Goal: Information Seeking & Learning: Learn about a topic

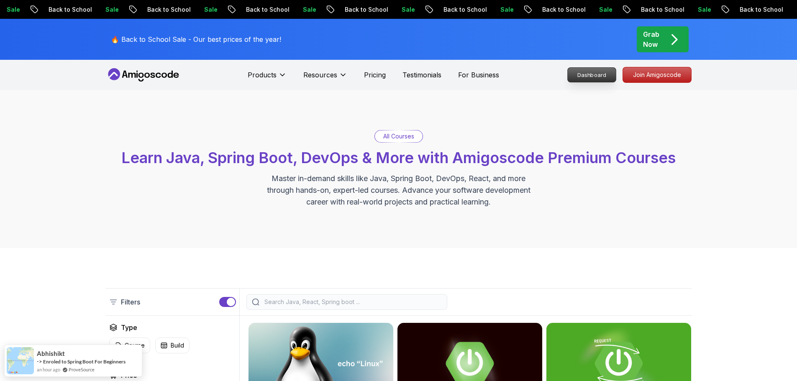
click at [596, 74] on p "Dashboard" at bounding box center [592, 75] width 48 height 14
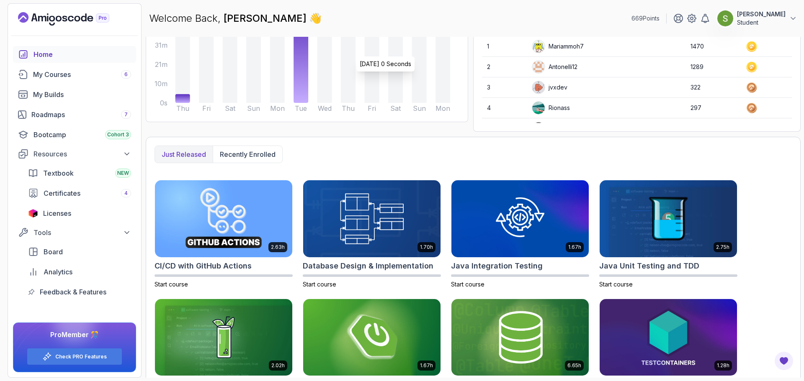
scroll to position [119, 0]
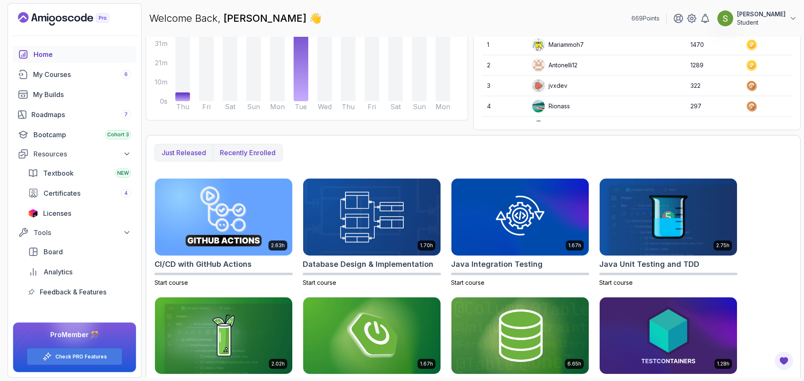
click at [260, 150] on p "Recently enrolled" at bounding box center [248, 153] width 56 height 10
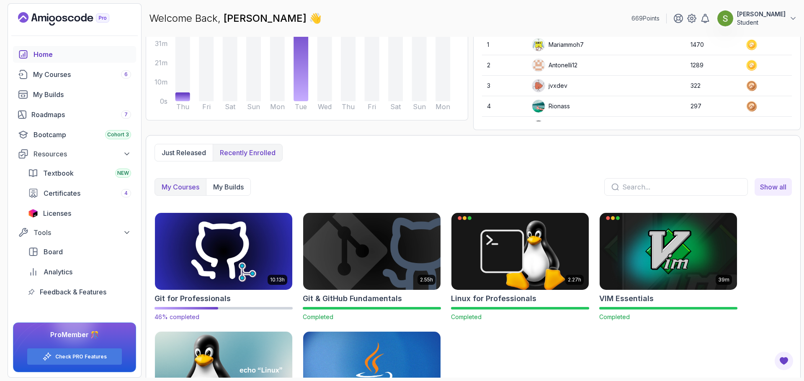
click at [240, 264] on img at bounding box center [224, 251] width 144 height 81
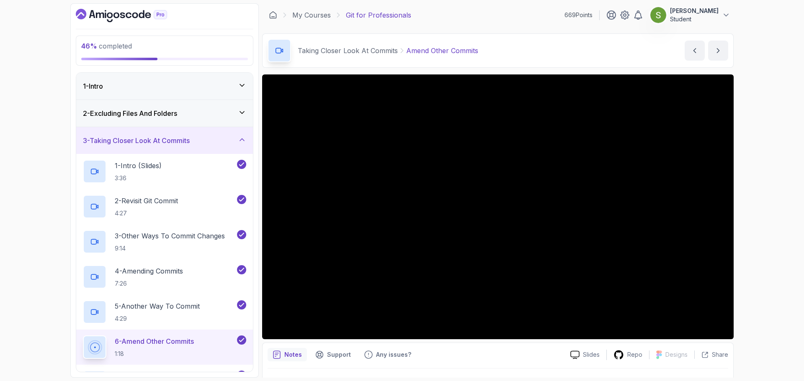
click at [177, 145] on h3 "3 - Taking Closer Look At Commits" at bounding box center [136, 141] width 107 height 10
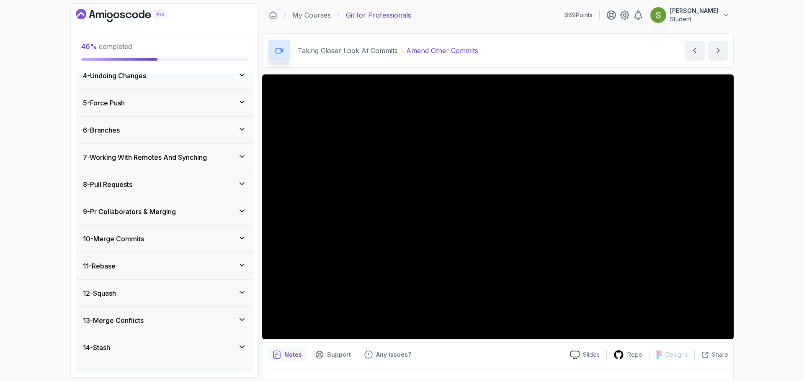
scroll to position [94, 0]
click at [142, 242] on div "10 - Merge Commits" at bounding box center [164, 237] width 177 height 27
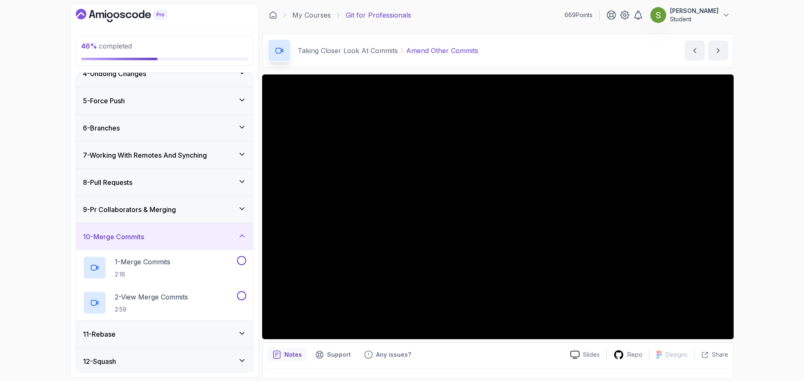
click at [142, 242] on div "10 - Merge Commits" at bounding box center [164, 236] width 177 height 27
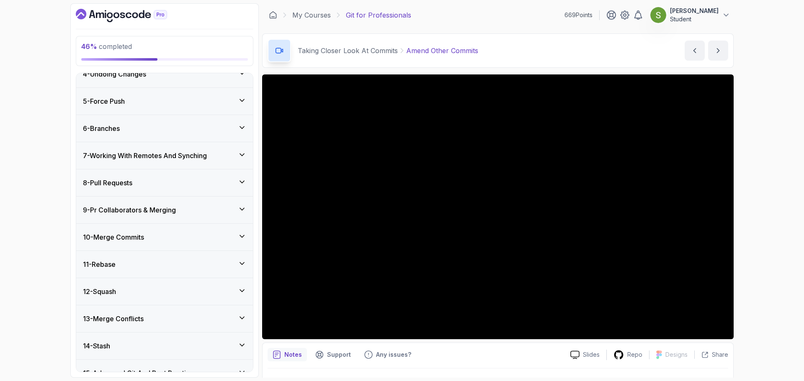
click at [159, 213] on h3 "9 - Pr Collaborators & Merging" at bounding box center [129, 210] width 93 height 10
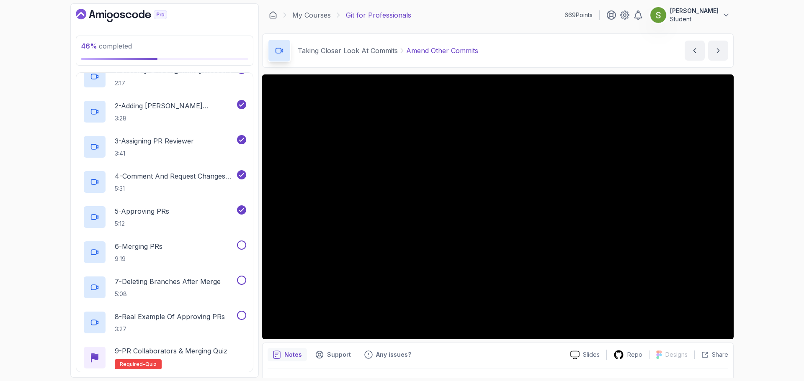
scroll to position [259, 0]
click at [154, 242] on p "6 - Merging PRs" at bounding box center [139, 246] width 48 height 10
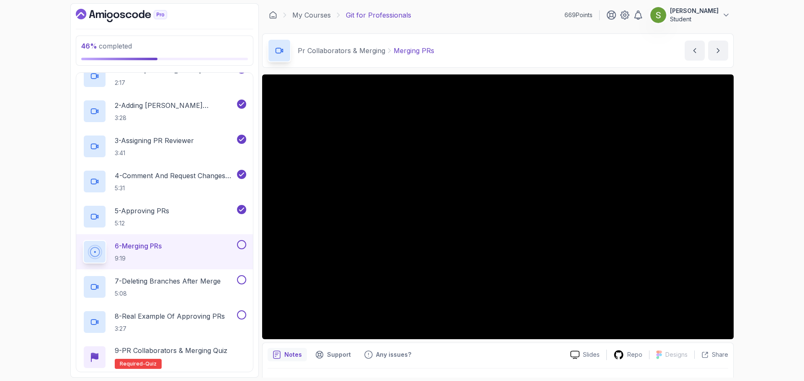
click at [83, 240] on button "6 - Merging PRs 9:19" at bounding box center [164, 251] width 163 height 23
